Goal: Information Seeking & Learning: Learn about a topic

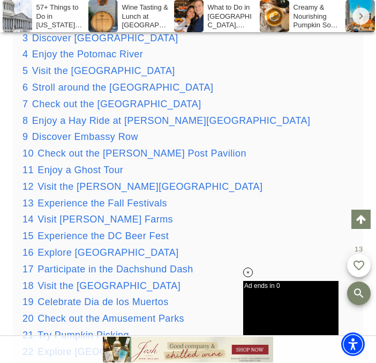
click at [269, 327] on div "21 Try Pumpkin Picking" at bounding box center [187, 335] width 331 height 16
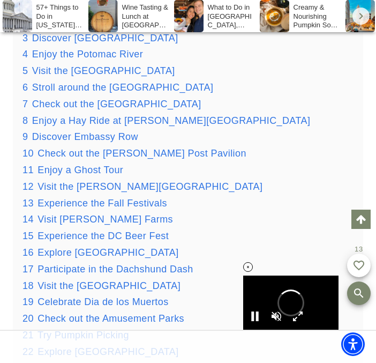
click at [249, 266] on icon at bounding box center [248, 266] width 9 height 9
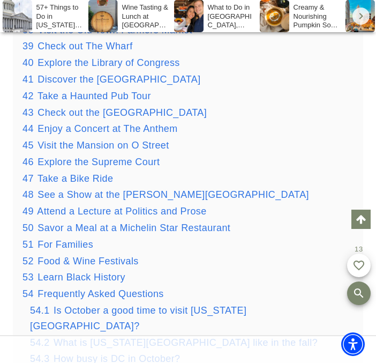
scroll to position [1971, 0]
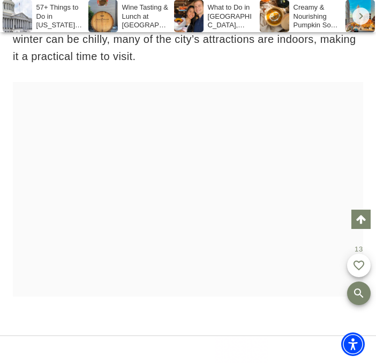
scroll to position [0, 0]
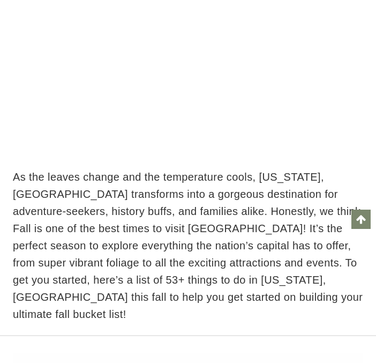
scroll to position [1022, 0]
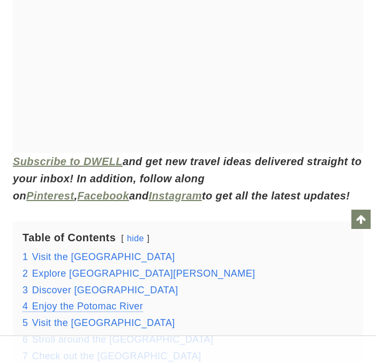
click at [108, 301] on span "Enjoy the Potomac River" at bounding box center [87, 306] width 111 height 11
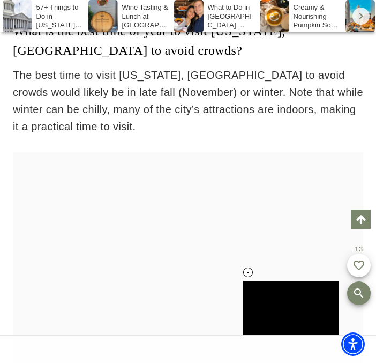
scroll to position [36115, 0]
